Goal: Information Seeking & Learning: Check status

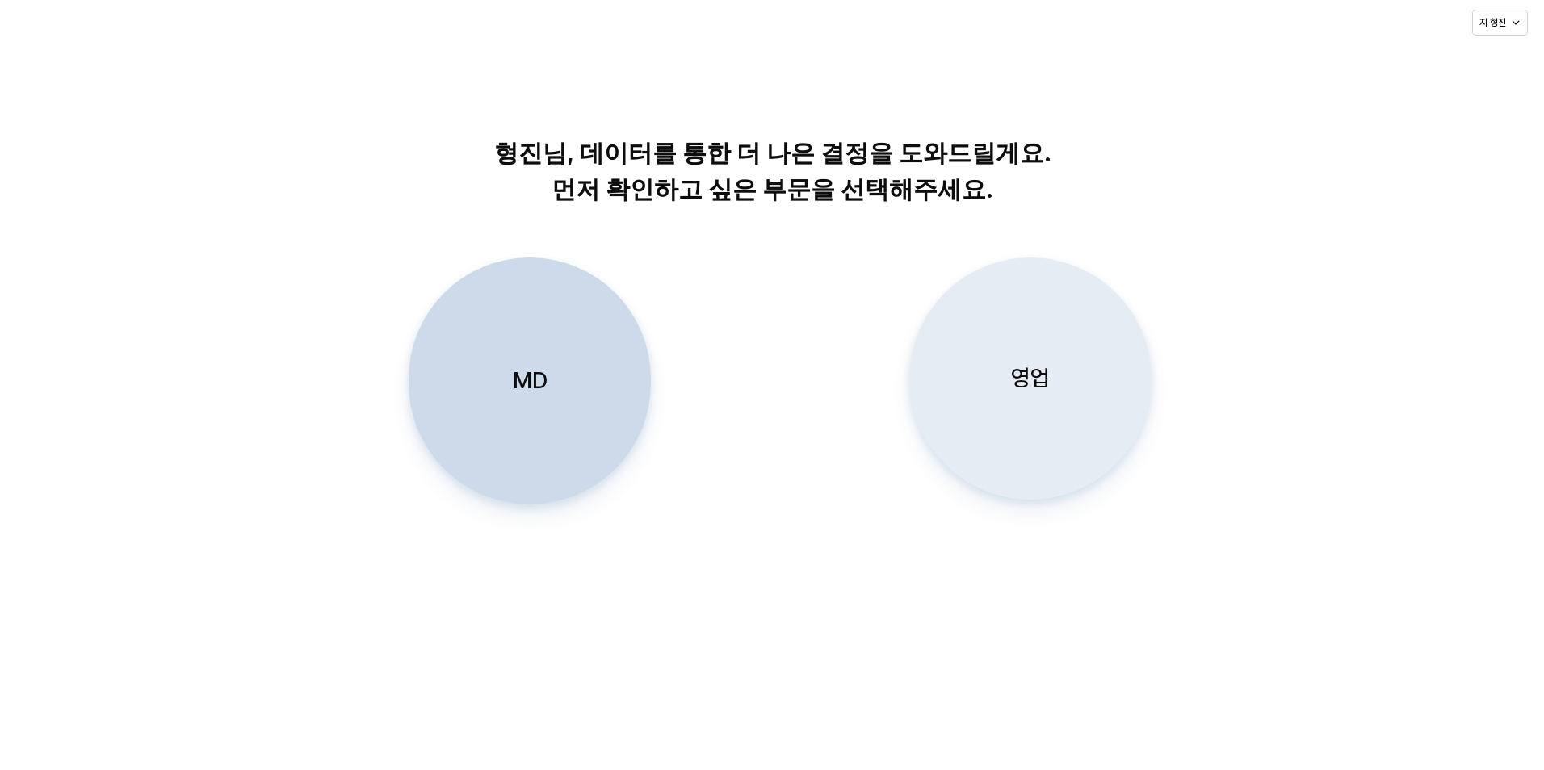
click at [1013, 383] on p "영업" at bounding box center [1030, 378] width 39 height 30
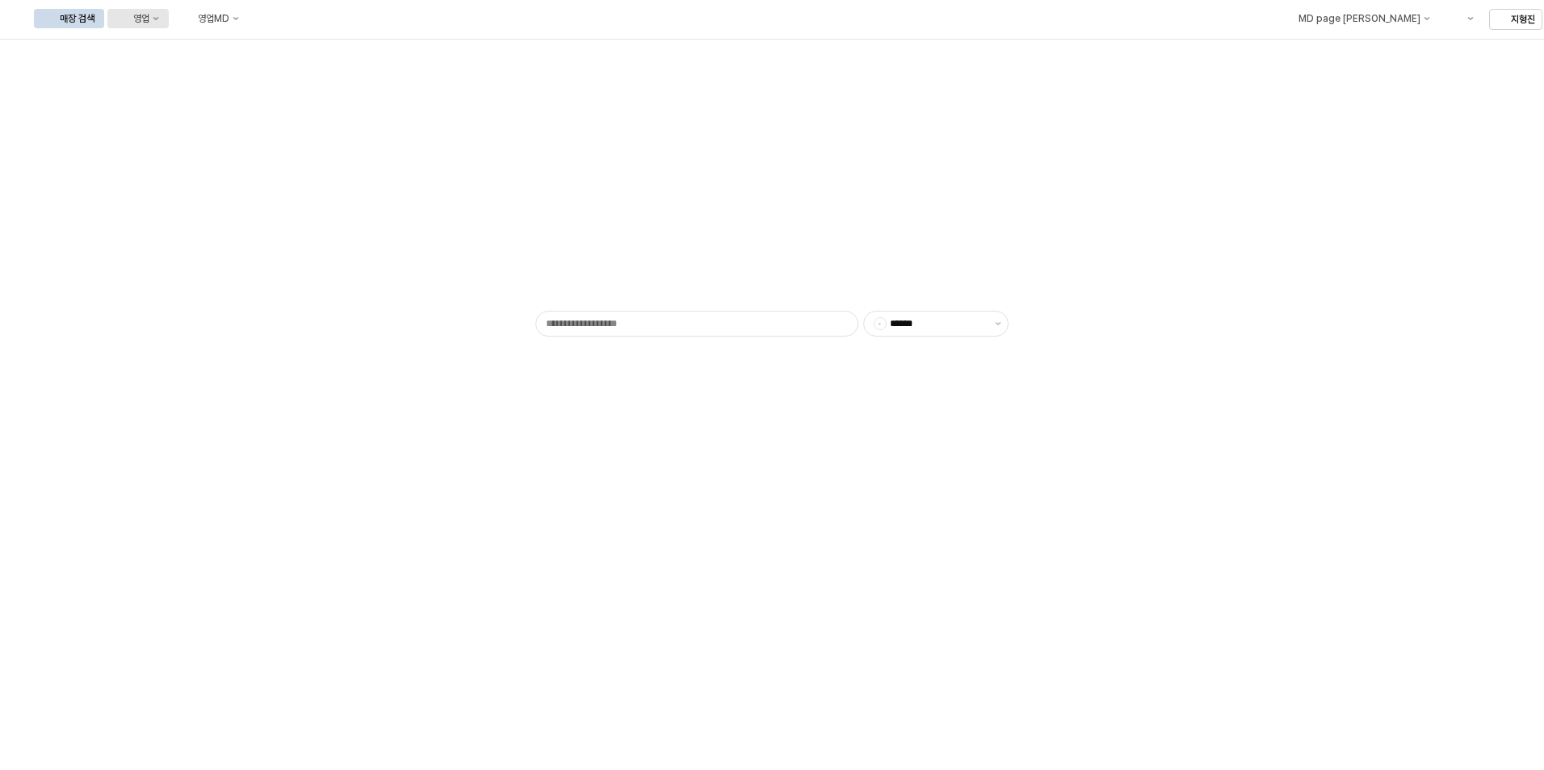
click at [169, 27] on button "영업" at bounding box center [137, 18] width 61 height 19
click at [307, 53] on div "목표매출 달성현황" at bounding box center [318, 48] width 86 height 13
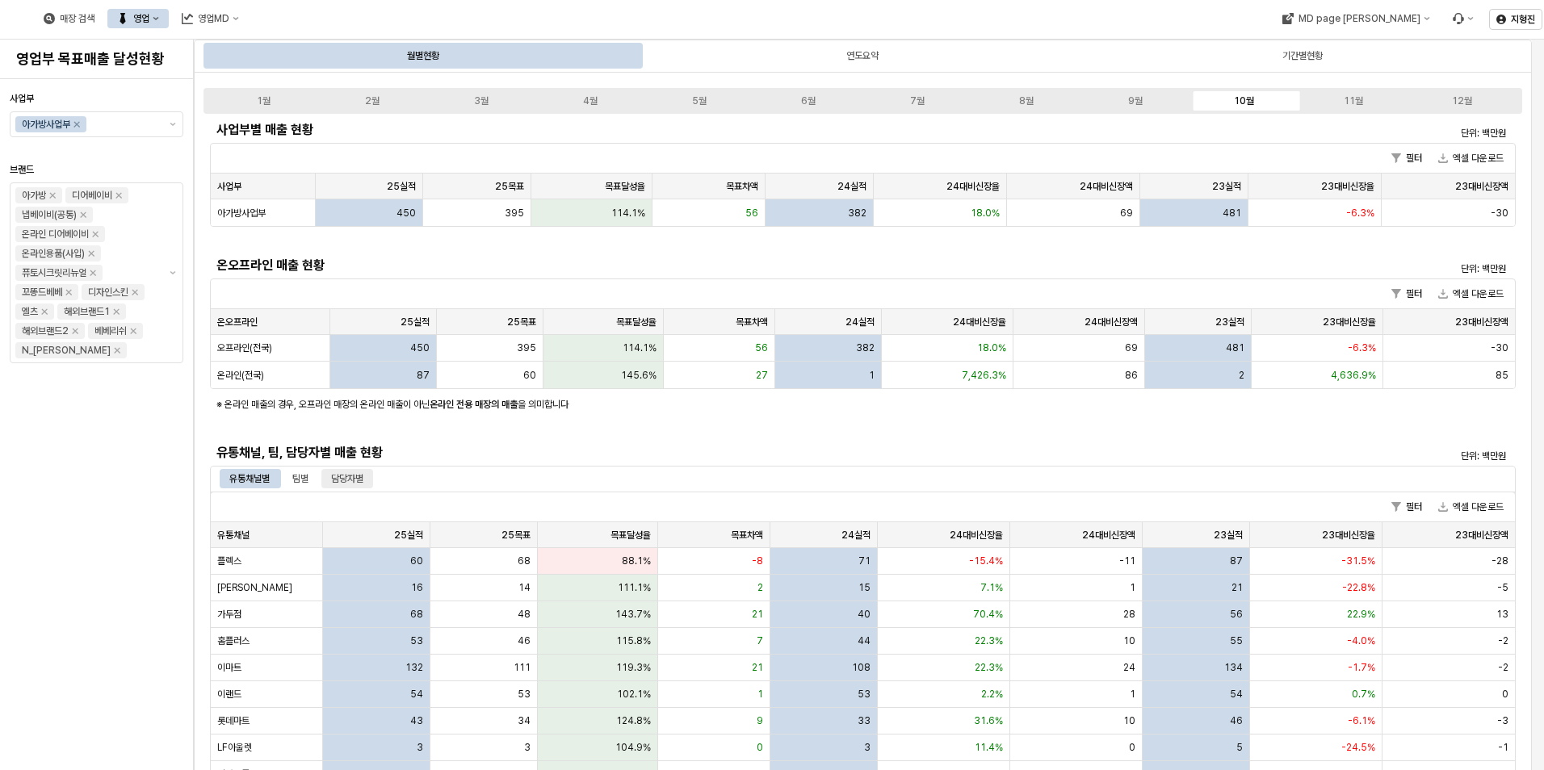
click at [347, 480] on div "담당자별" at bounding box center [347, 478] width 32 height 19
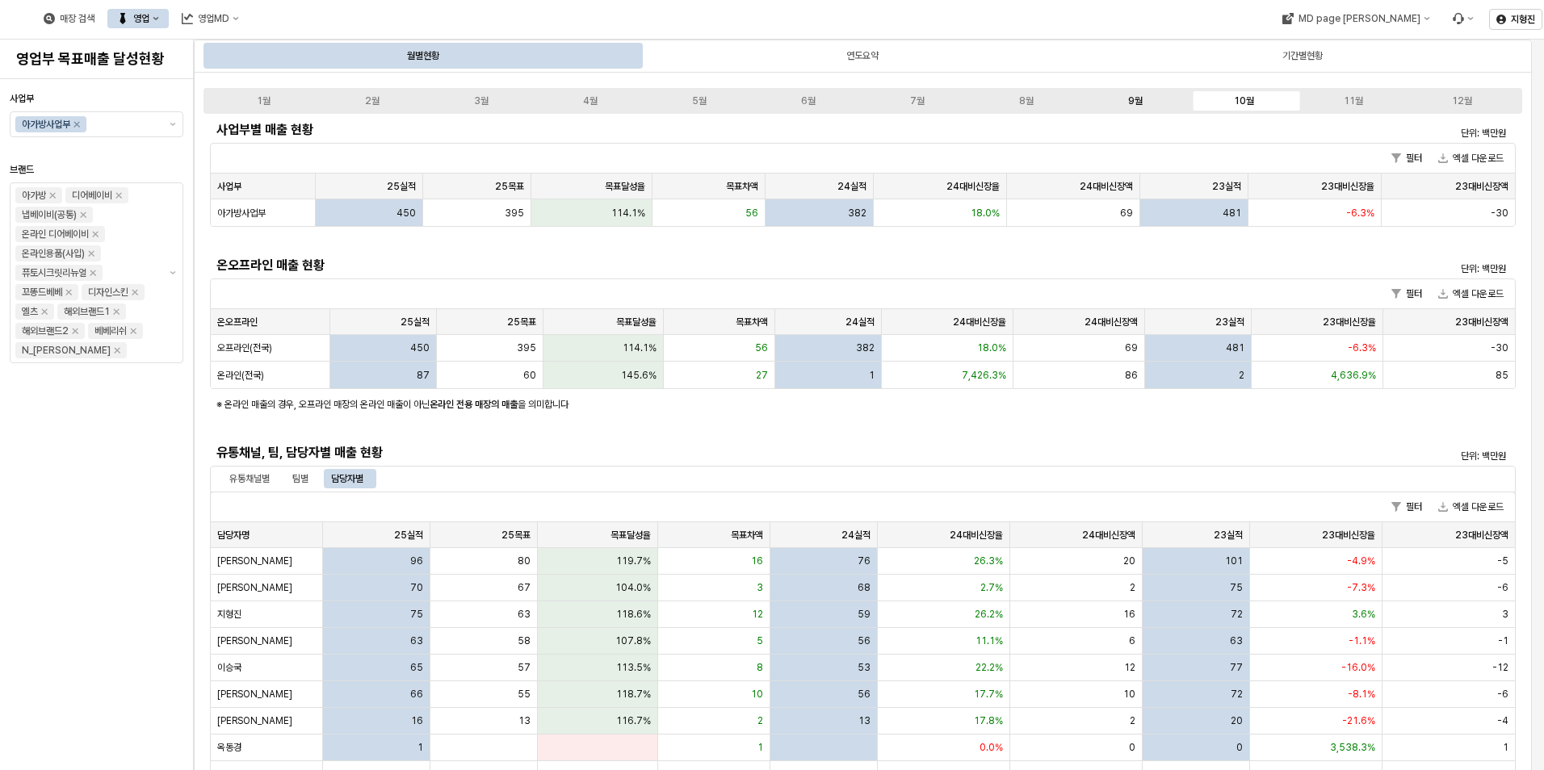
click at [1127, 95] on label "9월" at bounding box center [1134, 101] width 109 height 15
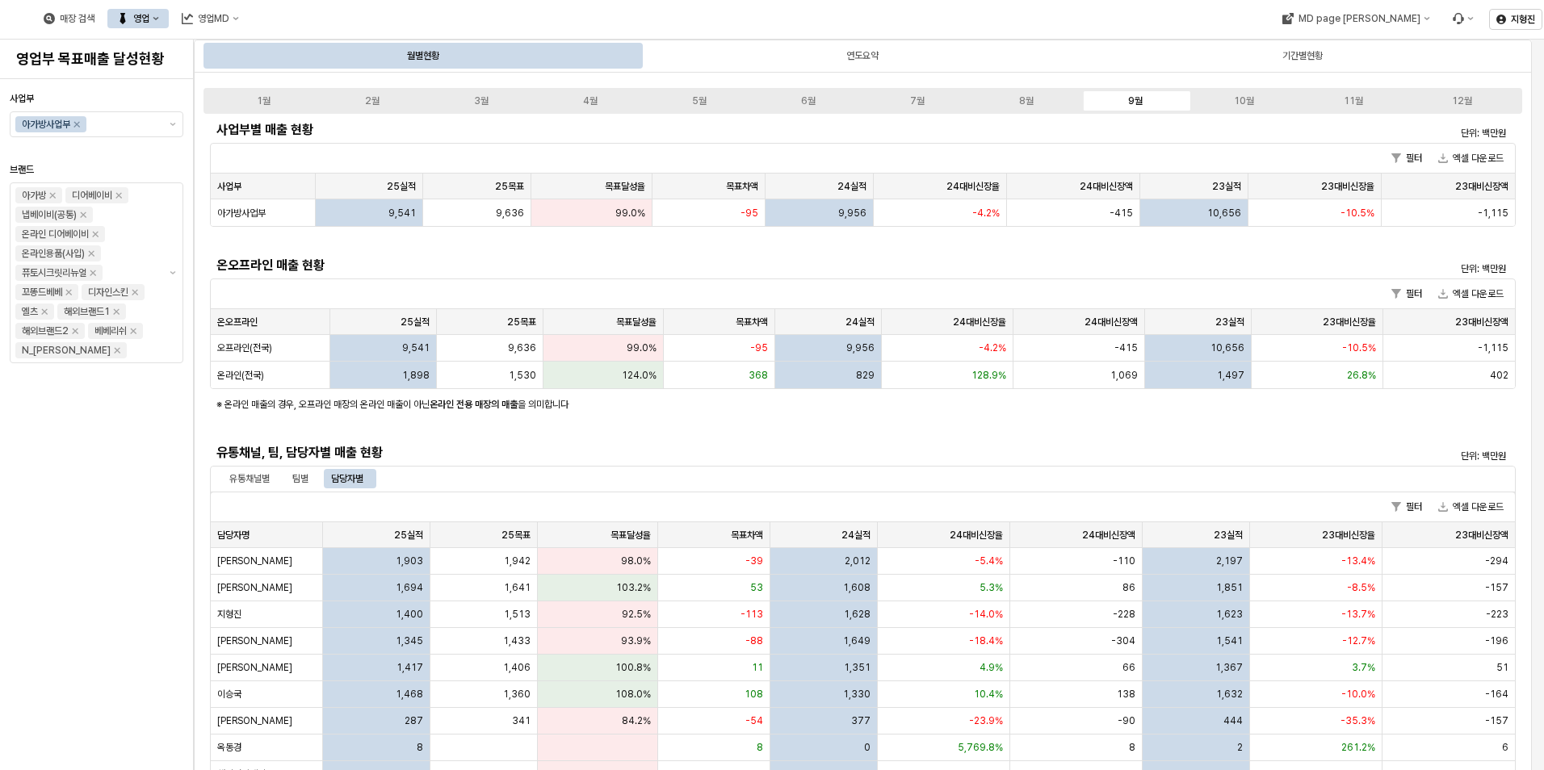
click at [169, 12] on button "영업" at bounding box center [137, 18] width 61 height 19
click at [309, 78] on div "매장상세 현황" at bounding box center [318, 75] width 86 height 13
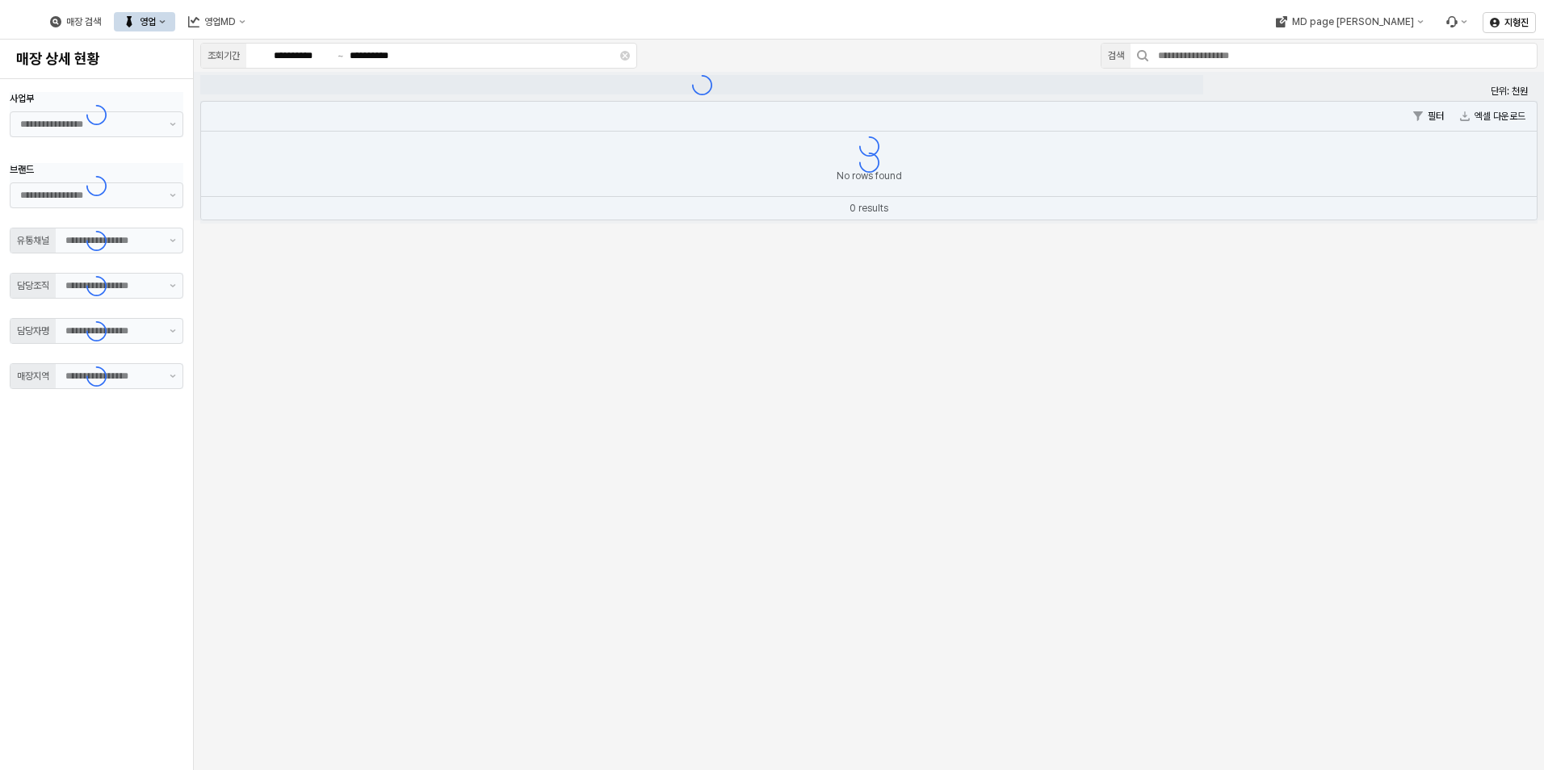
type input "**"
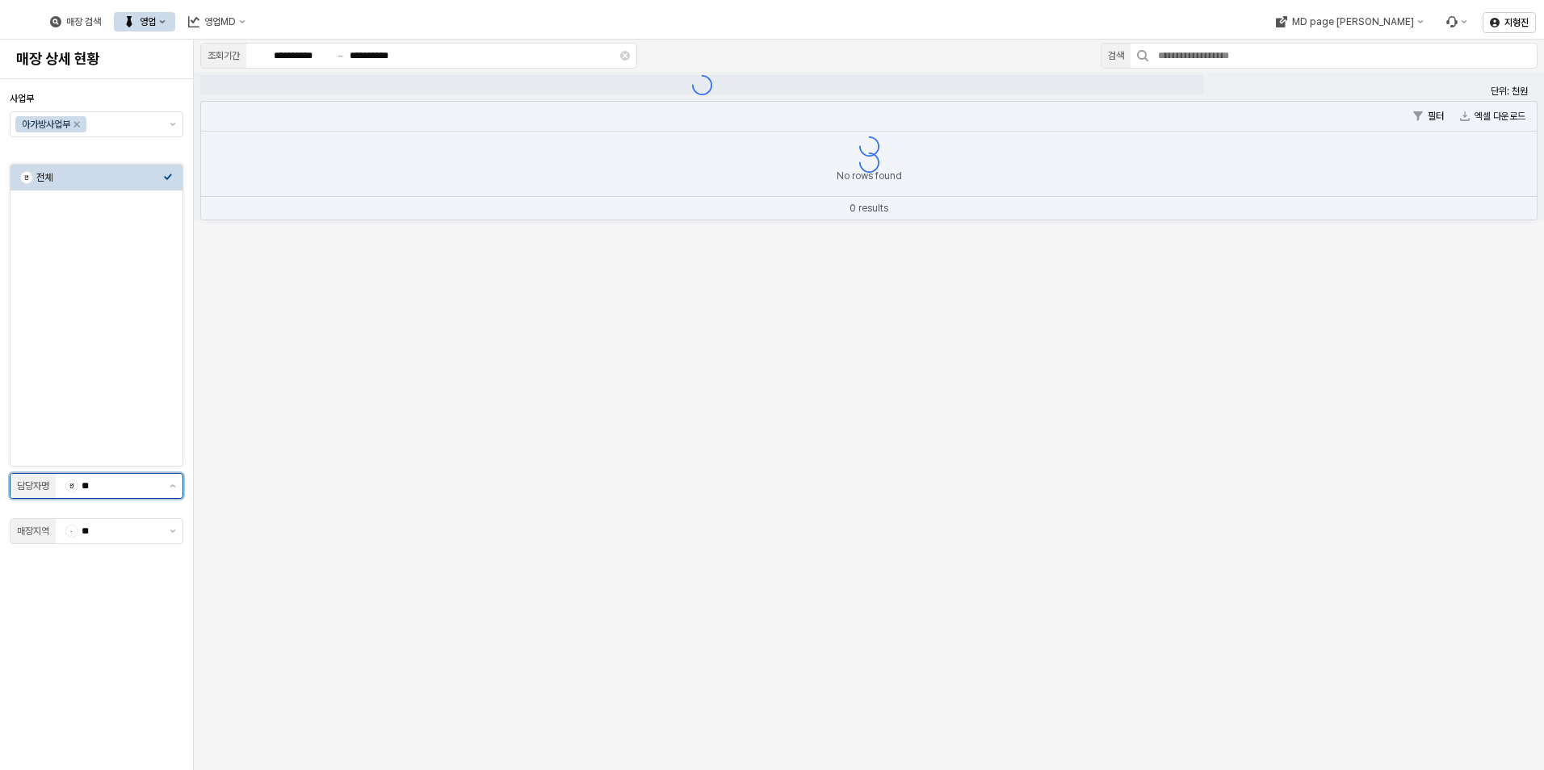
click at [141, 491] on input "**" at bounding box center [121, 486] width 78 height 16
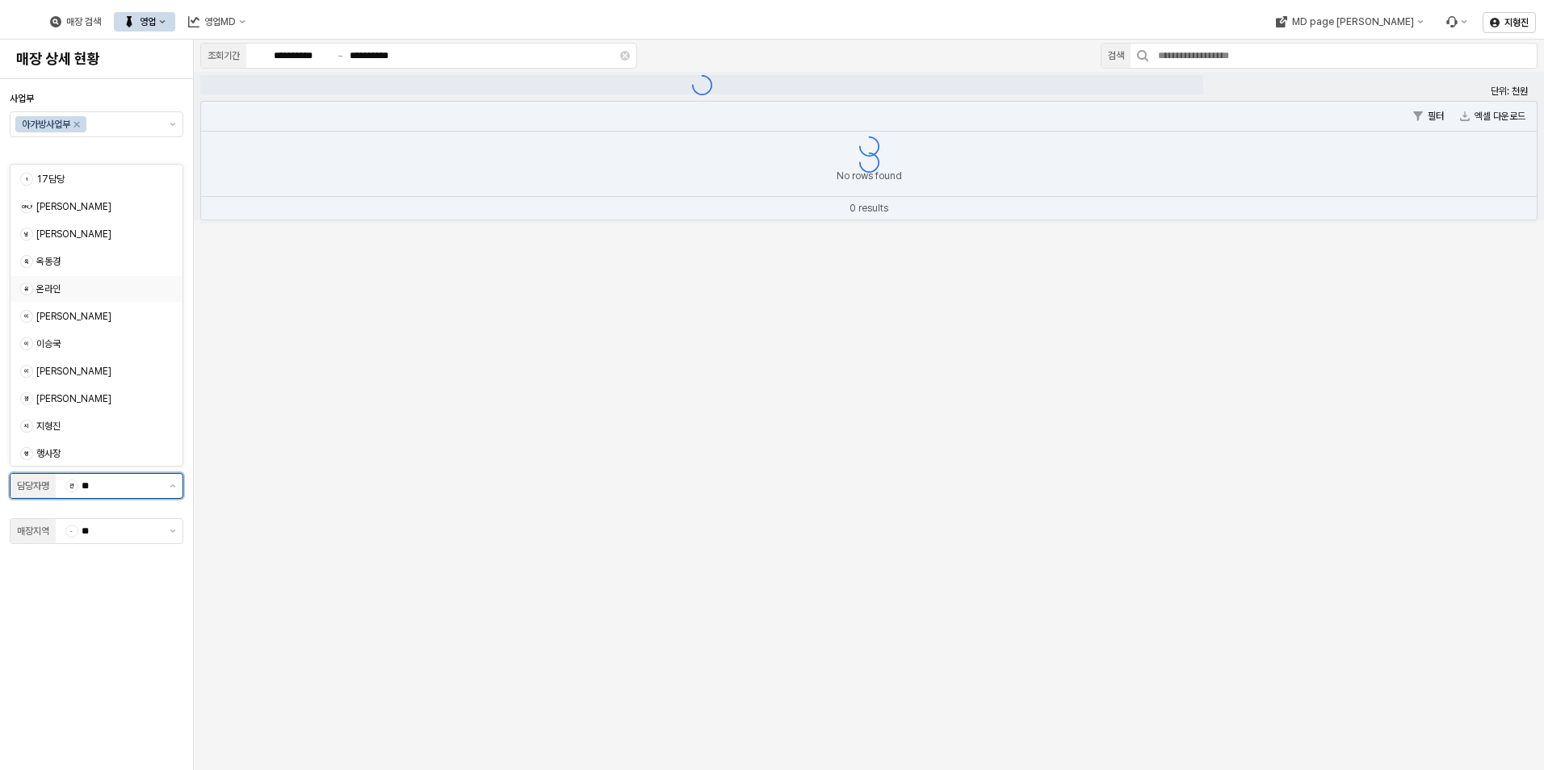
scroll to position [82, 0]
click at [82, 425] on div "지형진" at bounding box center [99, 425] width 127 height 13
type input "***"
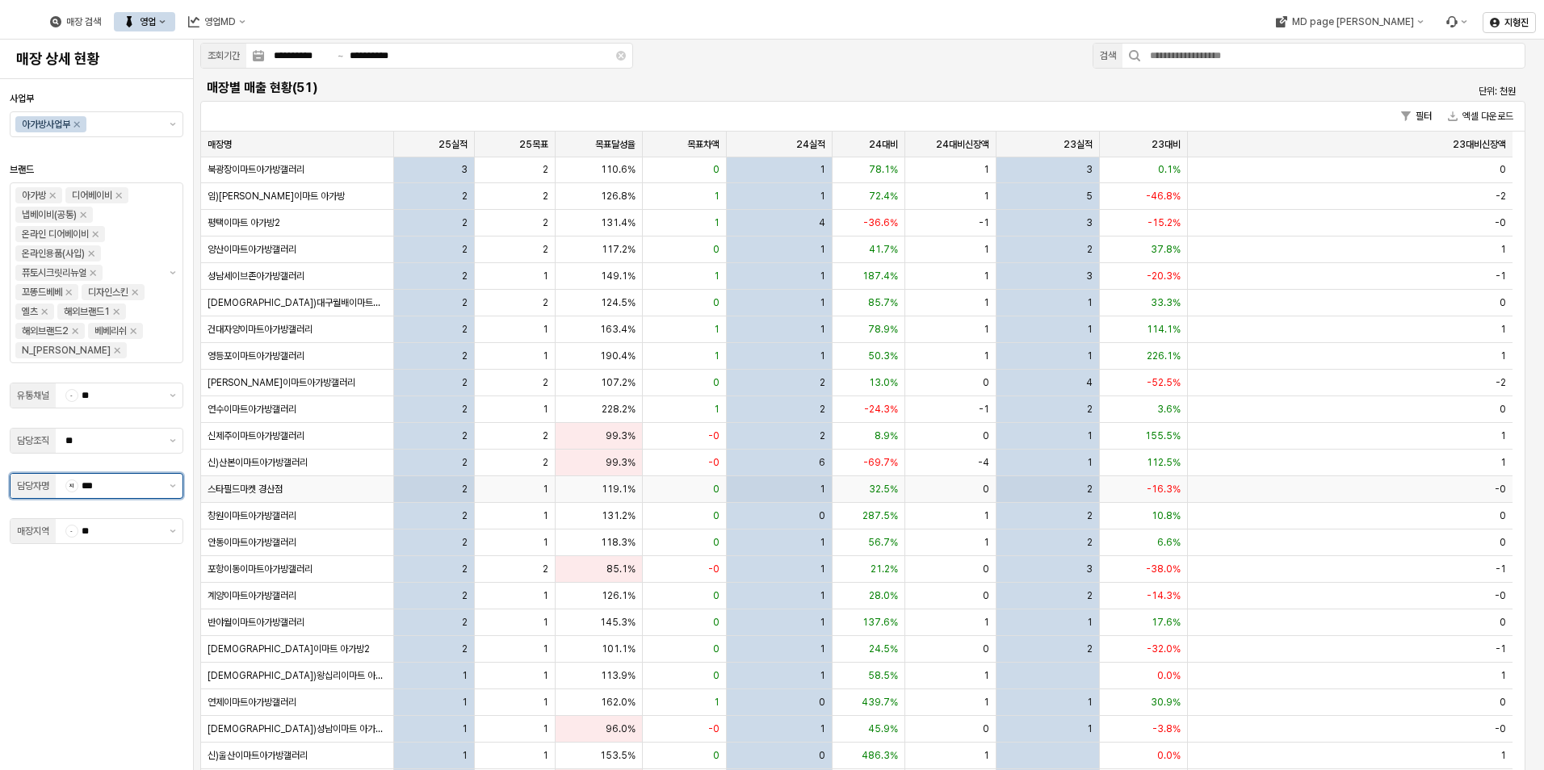
scroll to position [162, 0]
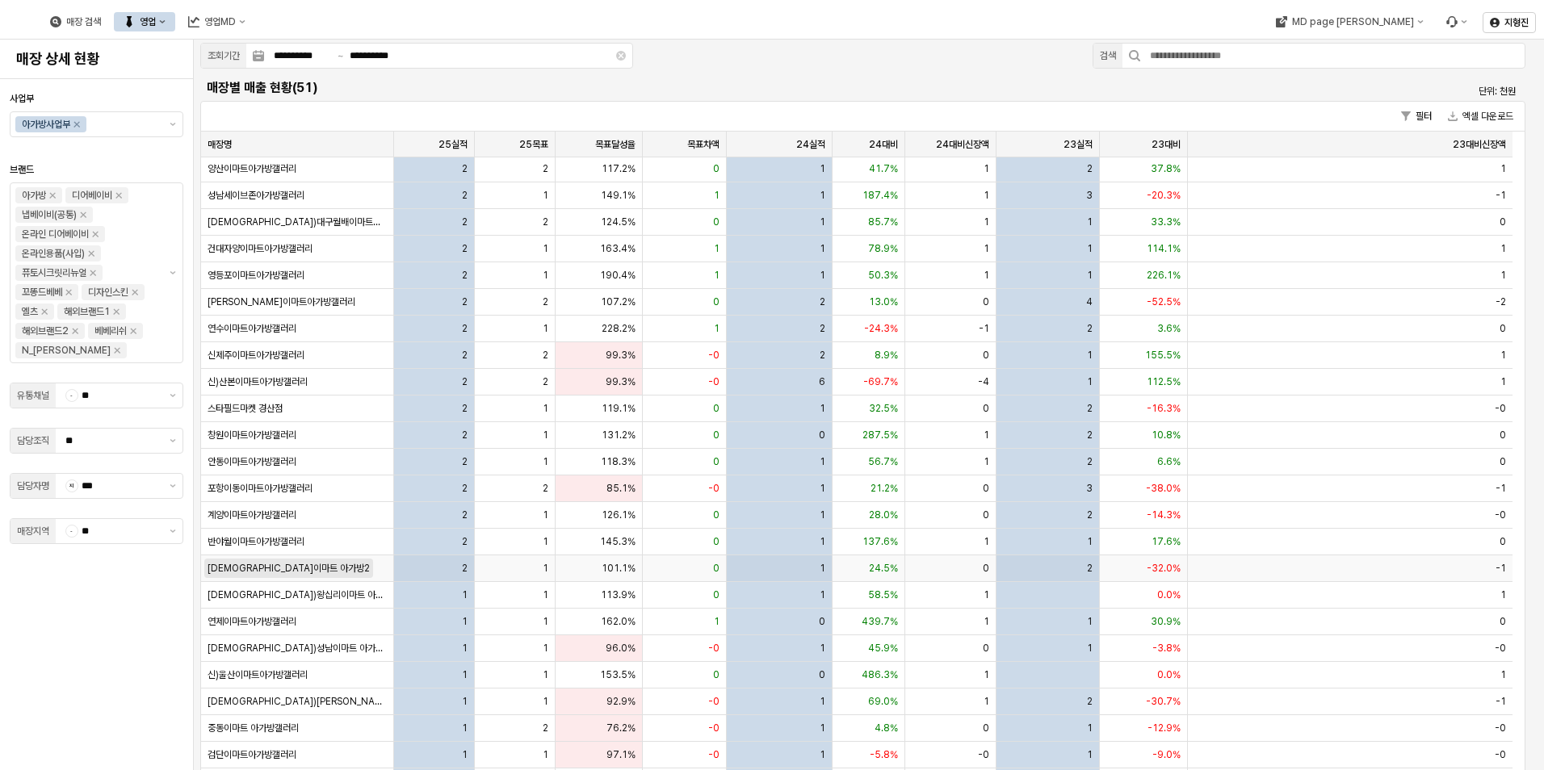
click at [279, 568] on span "[DEMOGRAPHIC_DATA]이마트 아가방2" at bounding box center [289, 568] width 162 height 13
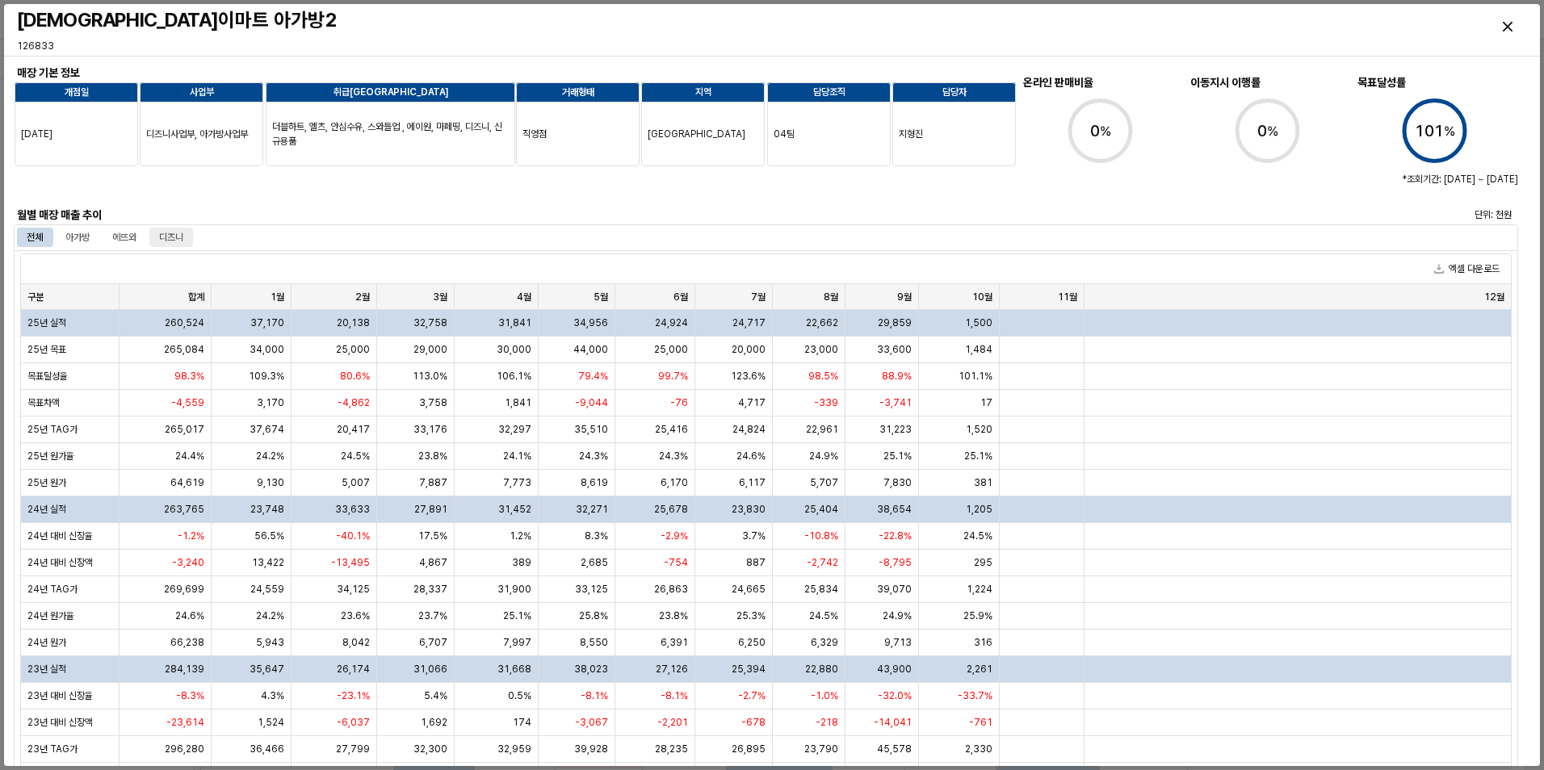
click at [173, 245] on div "디즈니" at bounding box center [171, 237] width 24 height 19
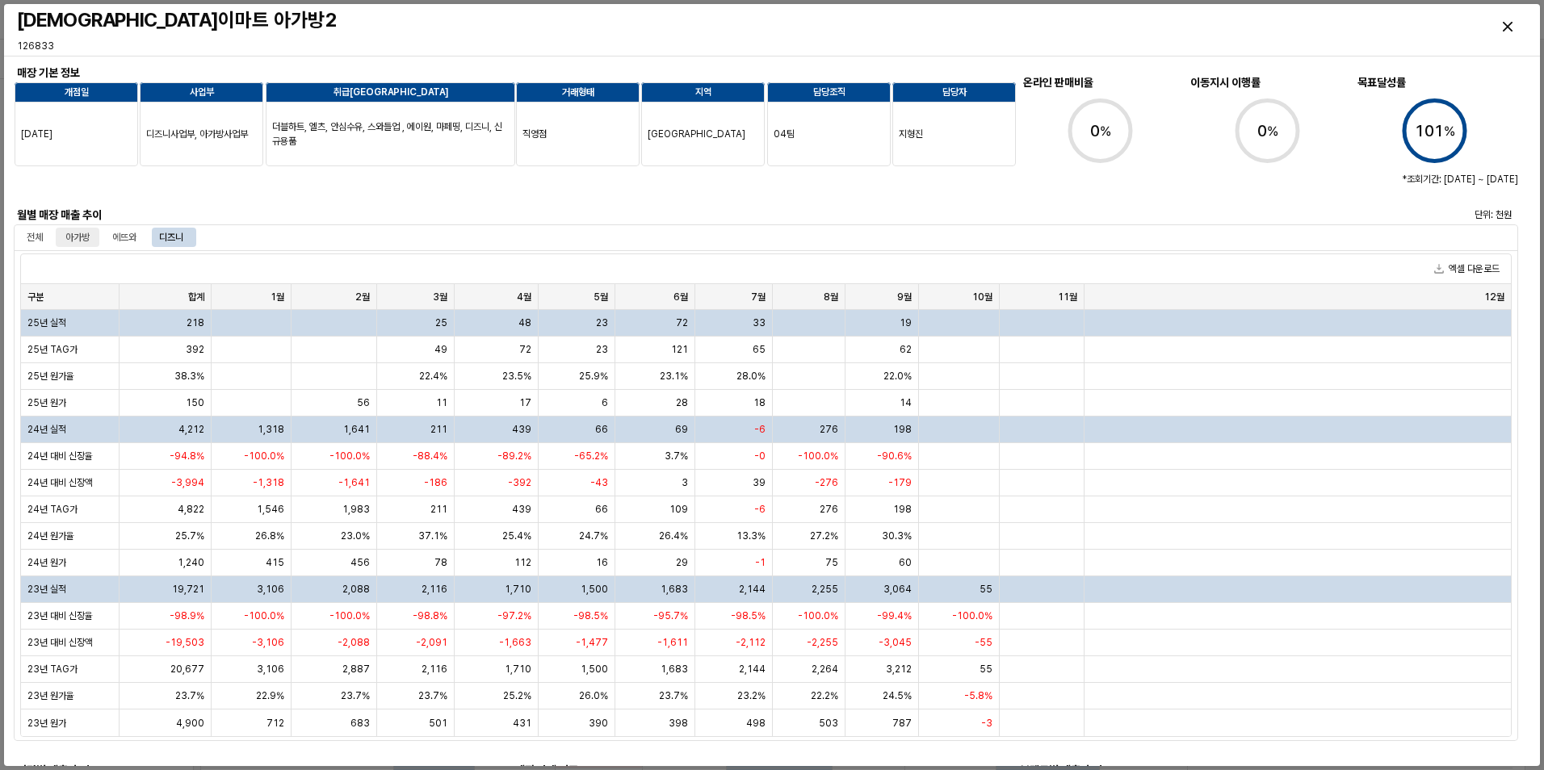
click at [86, 237] on div "아가방" at bounding box center [77, 237] width 24 height 19
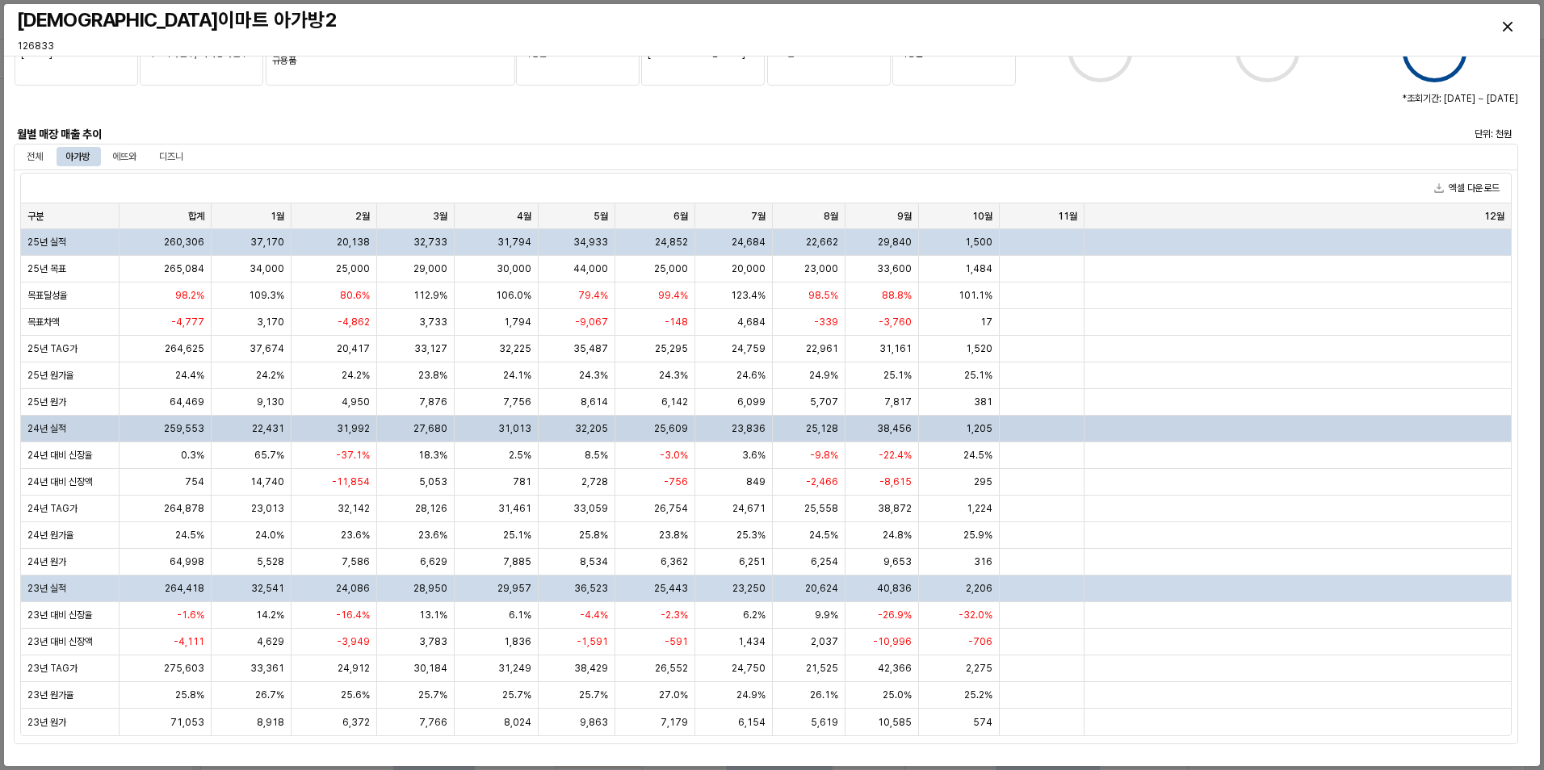
scroll to position [0, 0]
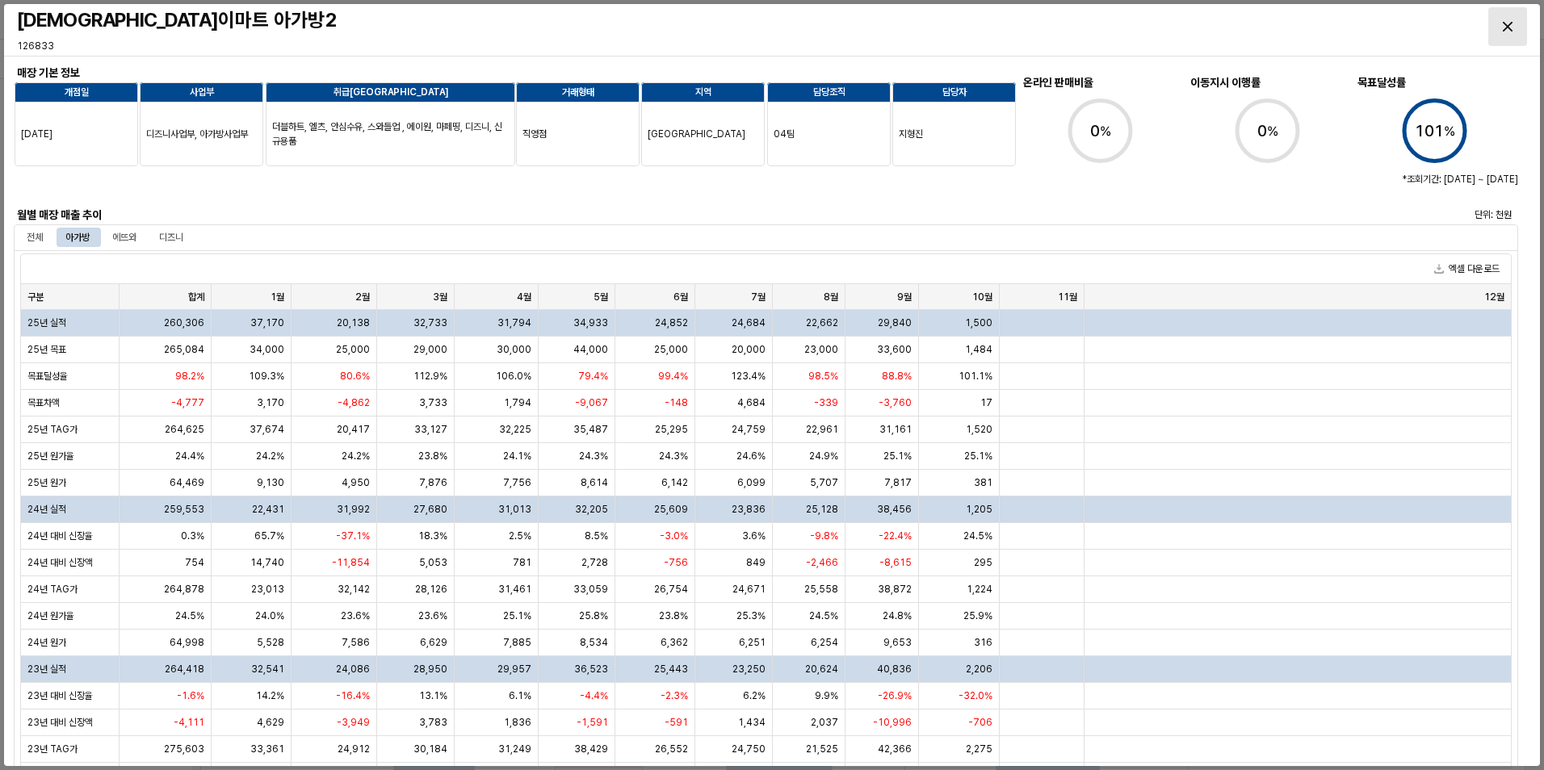
click at [1506, 25] on icon "Close" at bounding box center [1508, 27] width 10 height 10
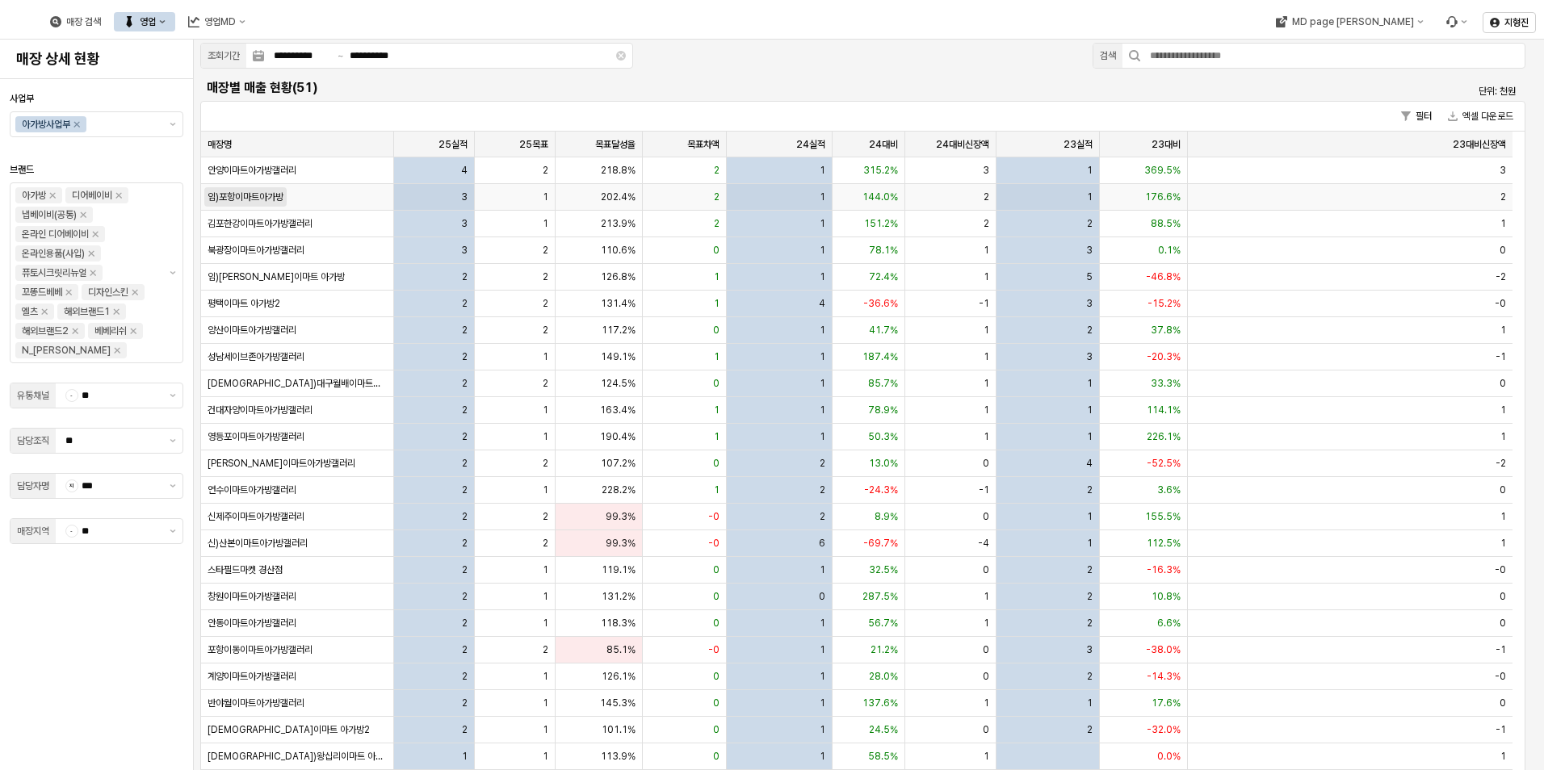
click at [277, 203] on span "임)포항이마트아가방" at bounding box center [246, 197] width 76 height 13
